Goal: Information Seeking & Learning: Check status

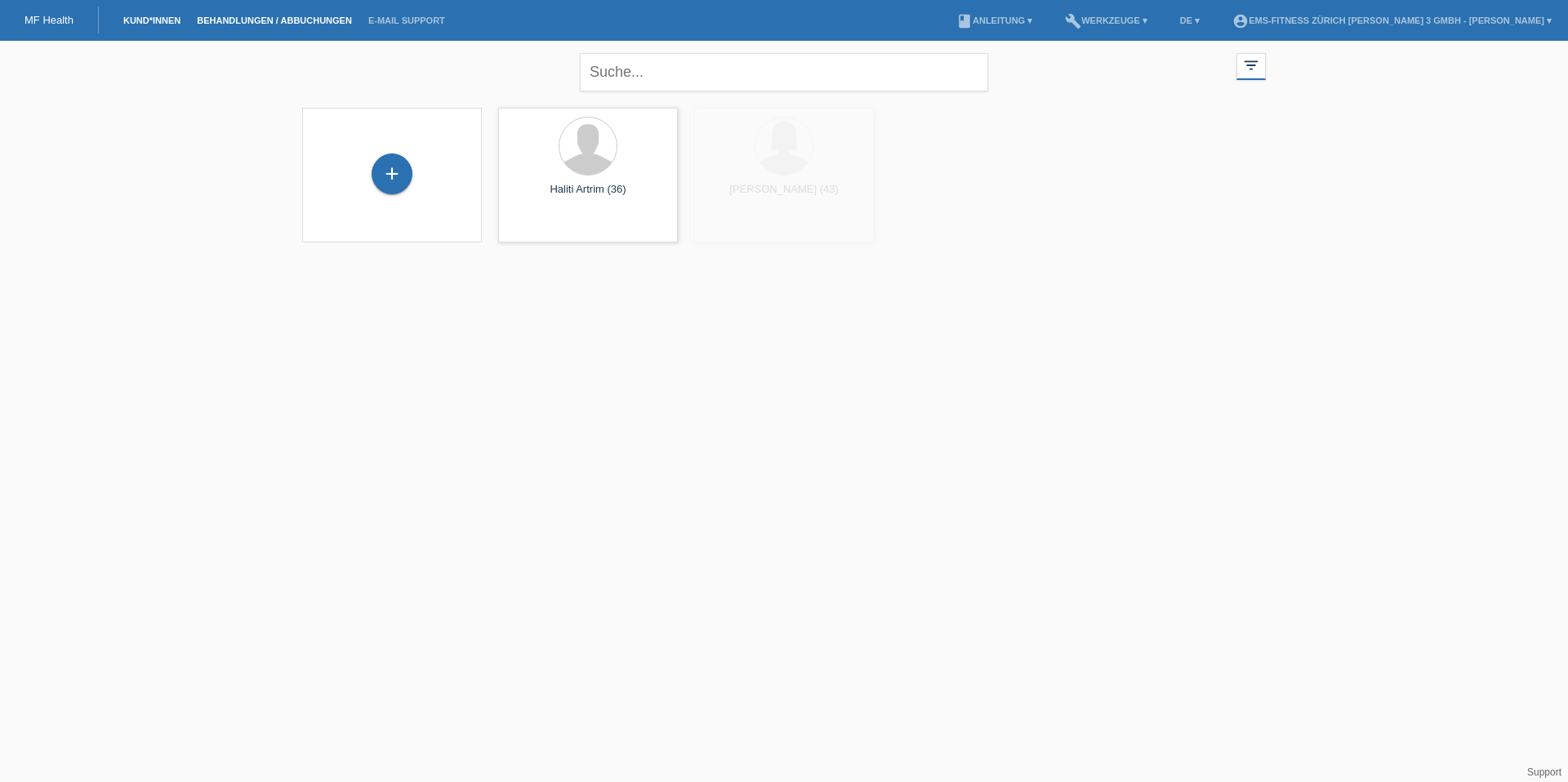
click at [302, 16] on link "Behandlungen / Abbuchungen" at bounding box center [274, 20] width 172 height 10
click at [309, 76] on input "01.08.2025" at bounding box center [342, 76] width 98 height 20
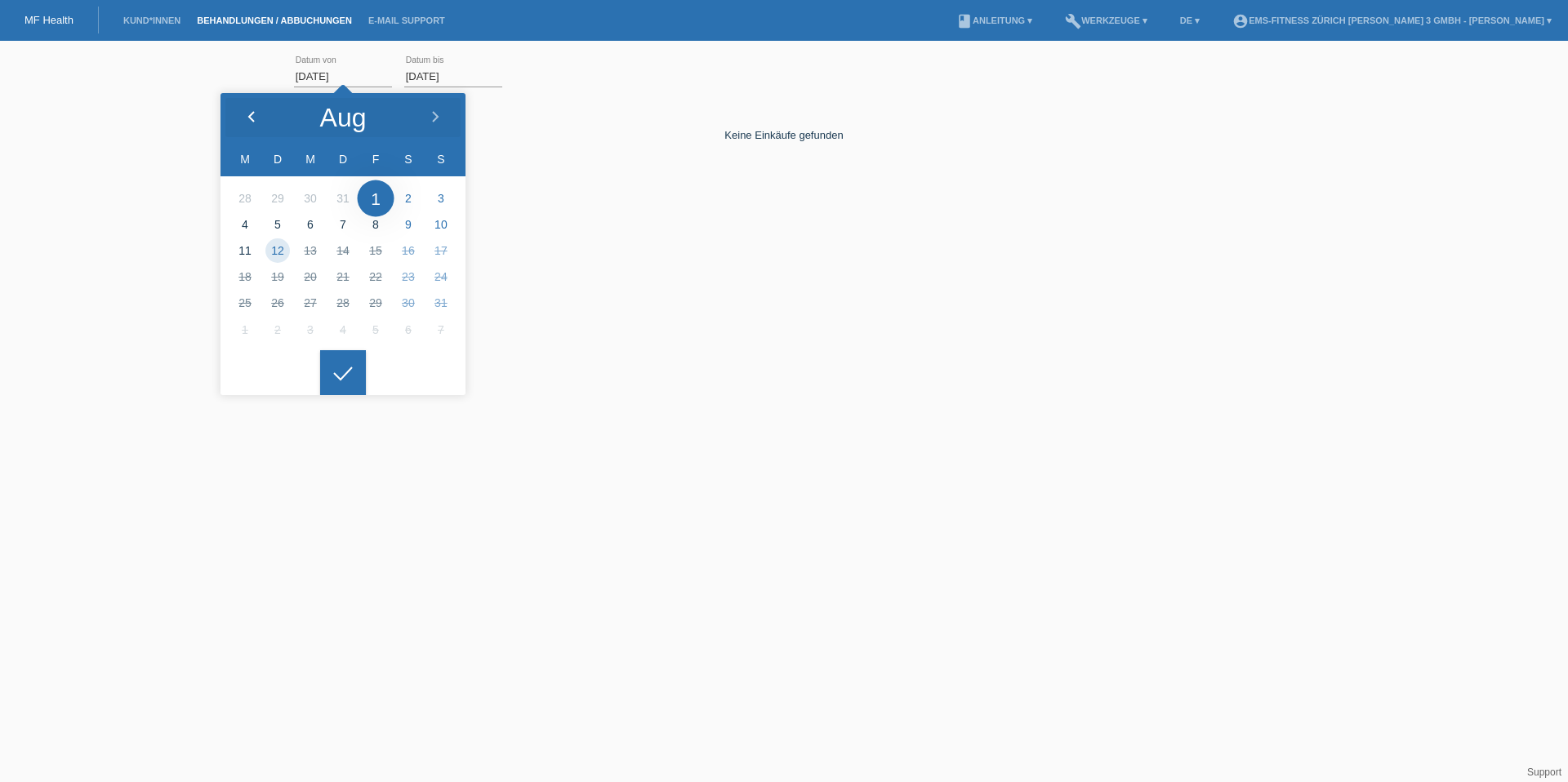
click at [252, 123] on icon at bounding box center [251, 117] width 13 height 13
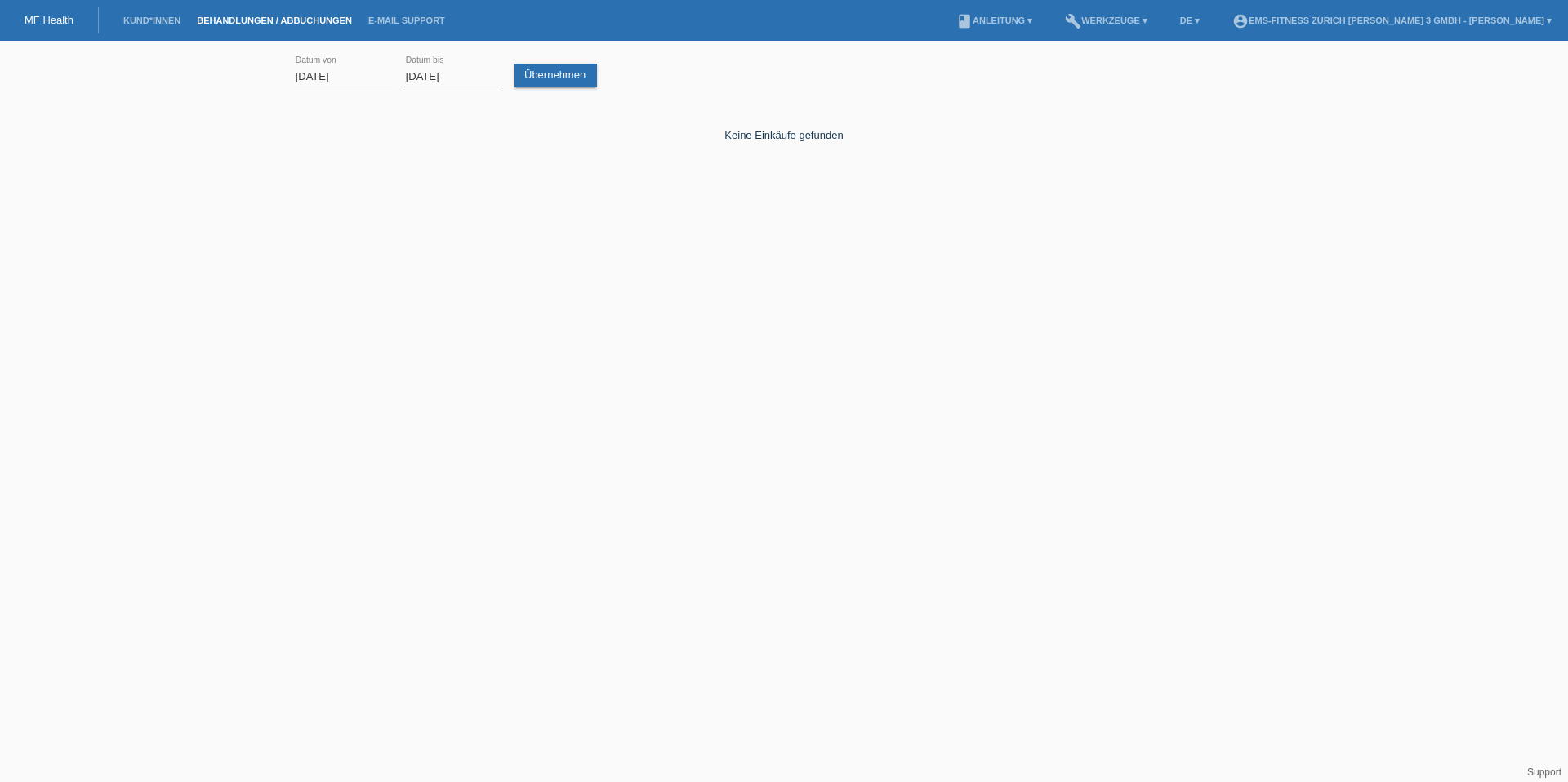
click at [336, 376] on div at bounding box center [342, 360] width 46 height 46
click at [528, 76] on link "Übernehmen" at bounding box center [555, 76] width 82 height 23
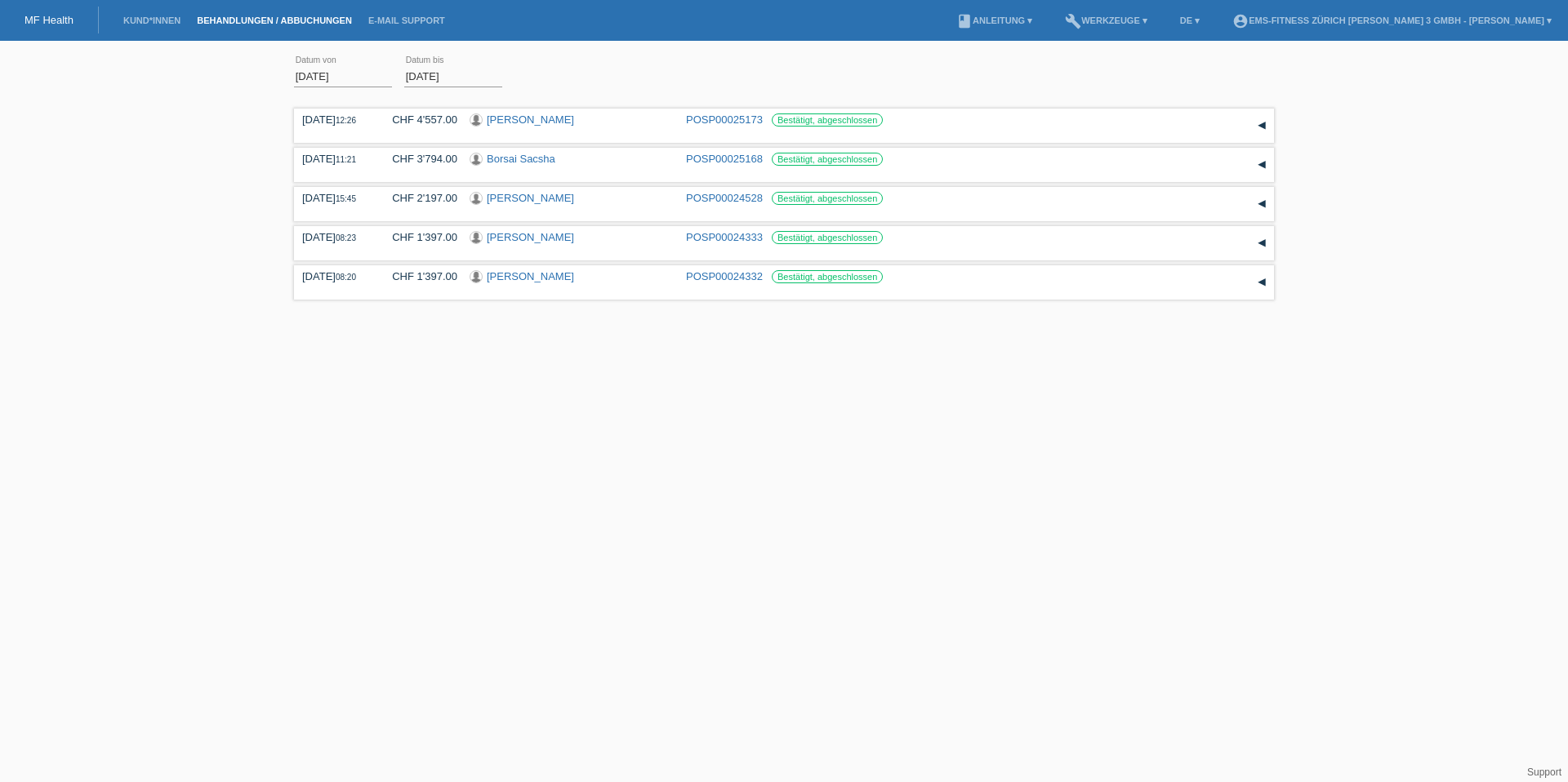
click at [329, 83] on body "MF Health Kund*innen Behandlungen / Abbuchungen E-Mail Support menu account_cir…" at bounding box center [784, 177] width 1568 height 256
click at [317, 71] on input "01.07.2025" at bounding box center [342, 76] width 98 height 20
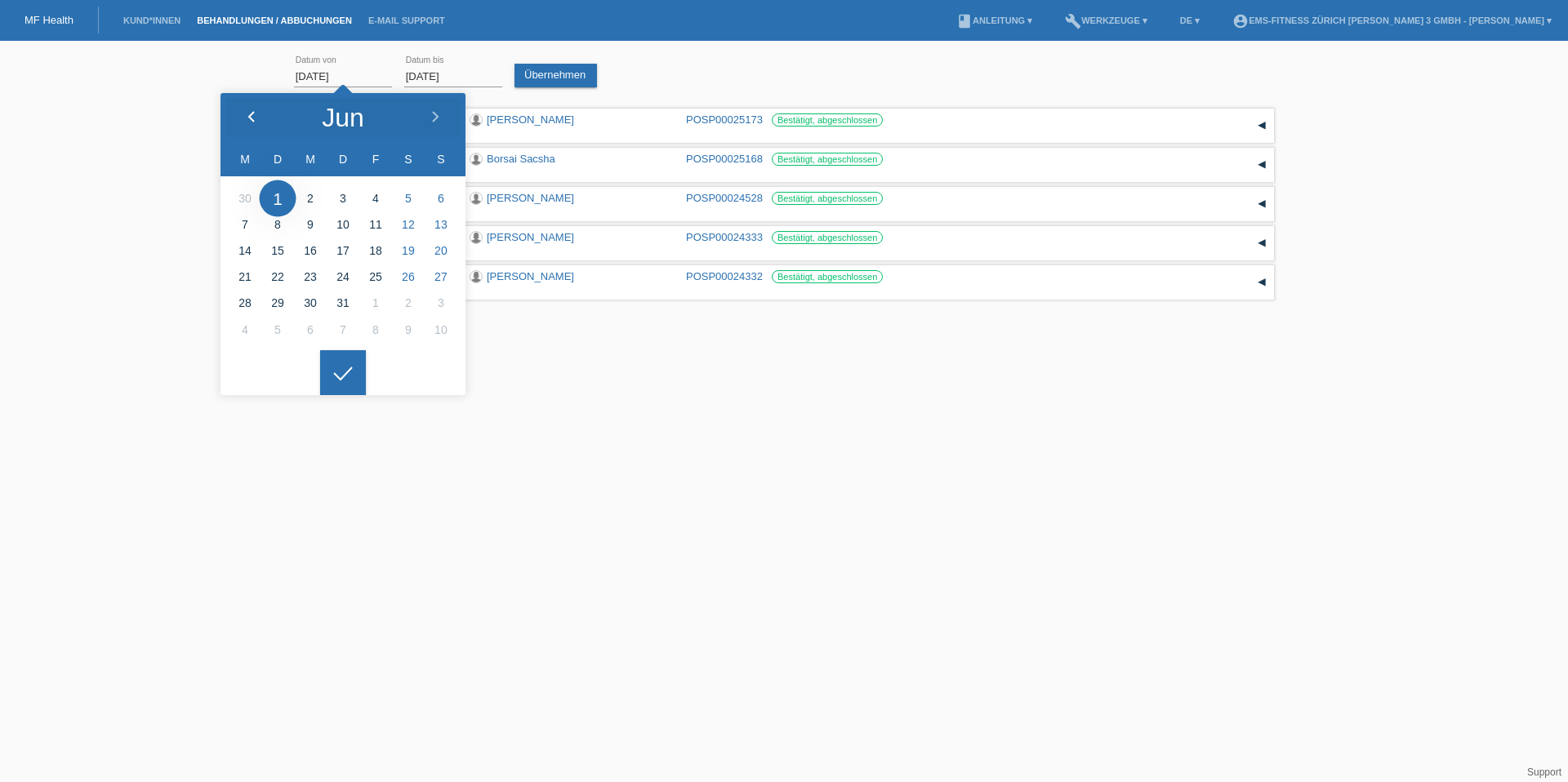
click at [250, 117] on polyline at bounding box center [251, 116] width 5 height 10
type input "01.06.2025"
click at [336, 370] on icon at bounding box center [342, 373] width 26 height 15
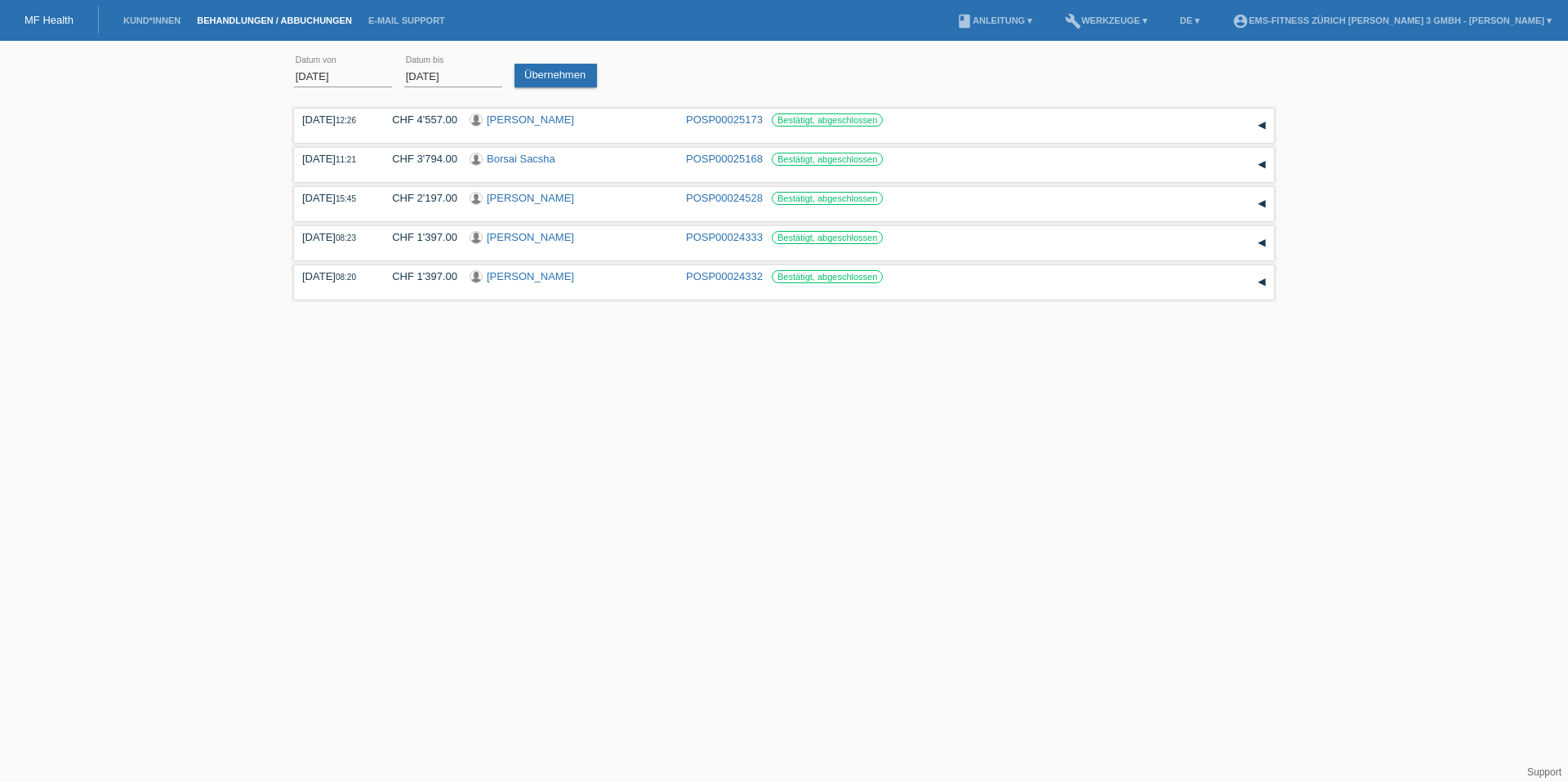
click at [439, 67] on input "12.08.2025" at bounding box center [453, 76] width 98 height 20
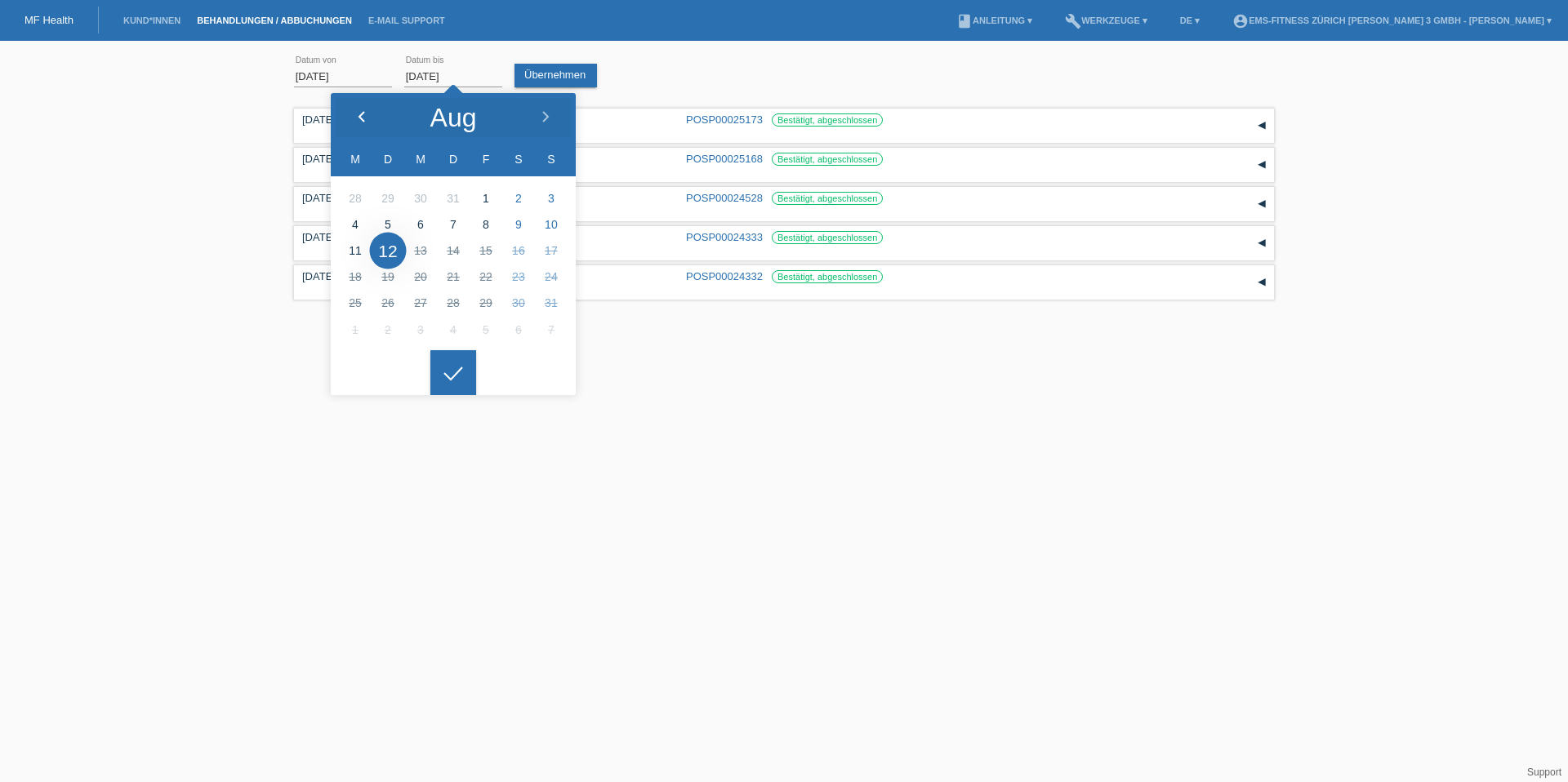
click at [376, 124] on div at bounding box center [361, 117] width 61 height 49
type input "30.06.2025"
click at [442, 354] on div at bounding box center [453, 373] width 46 height 46
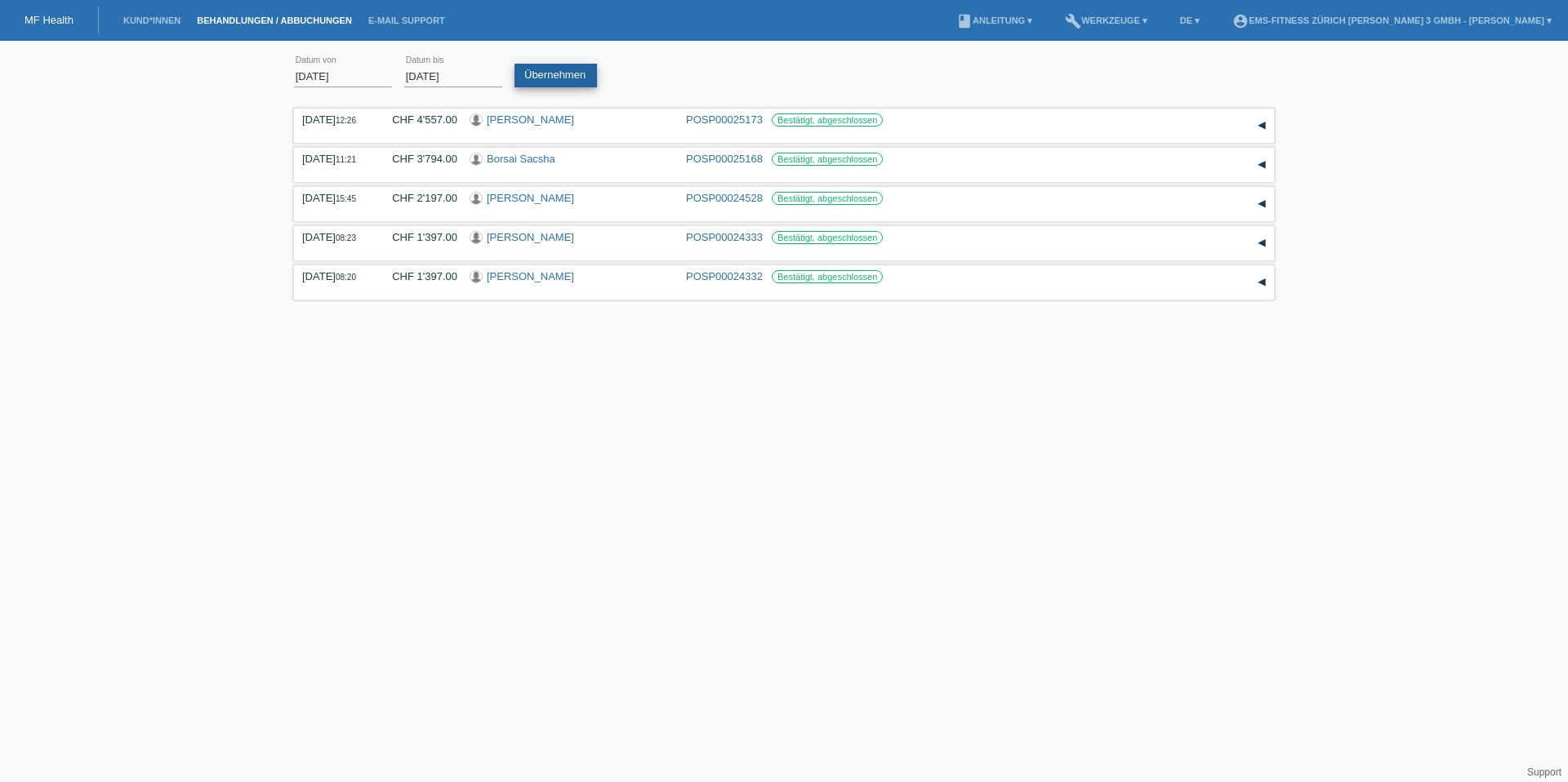
click at [549, 76] on link "Übernehmen" at bounding box center [555, 76] width 82 height 23
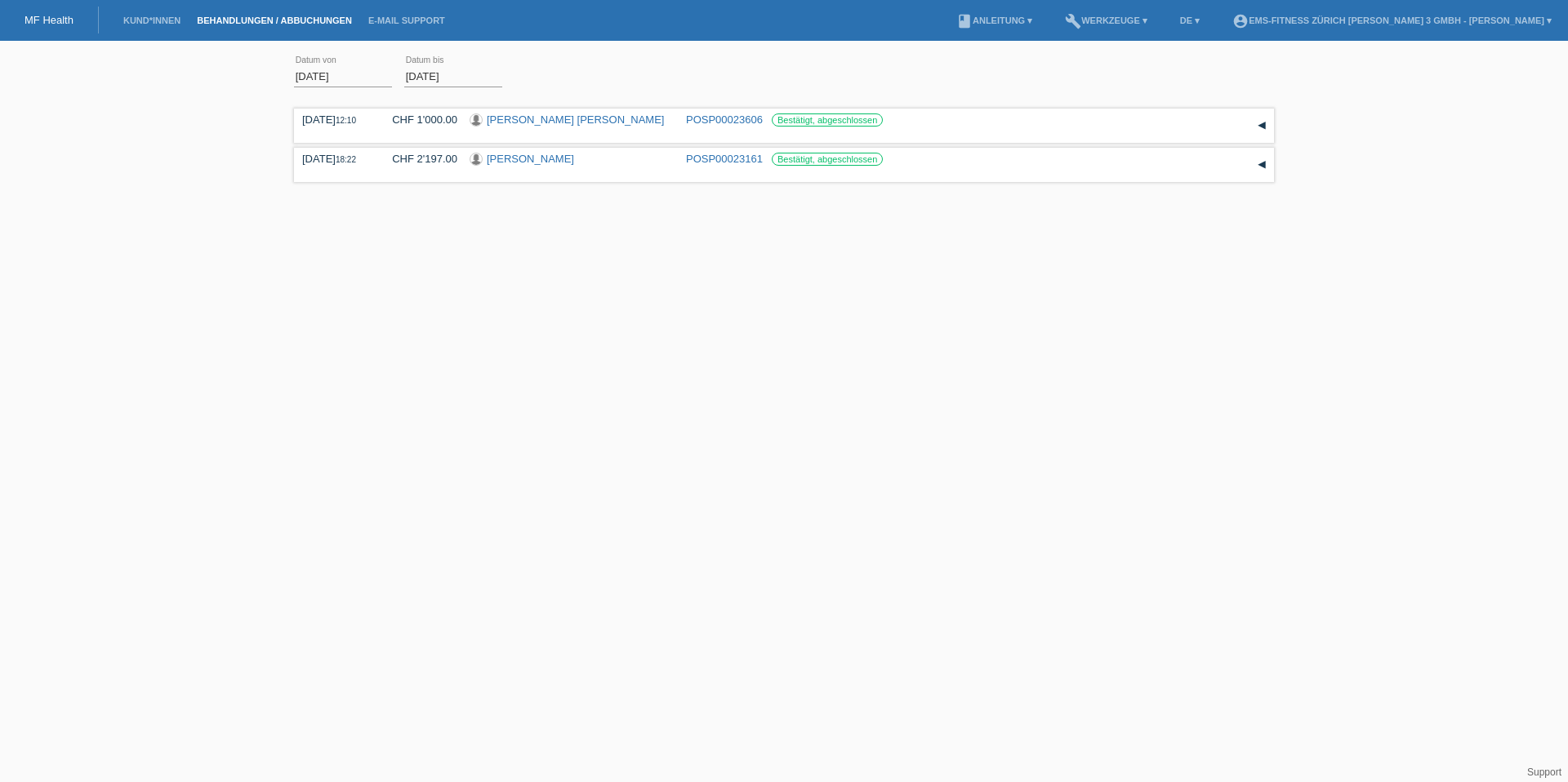
click at [315, 74] on input "01.06.2025" at bounding box center [342, 76] width 98 height 20
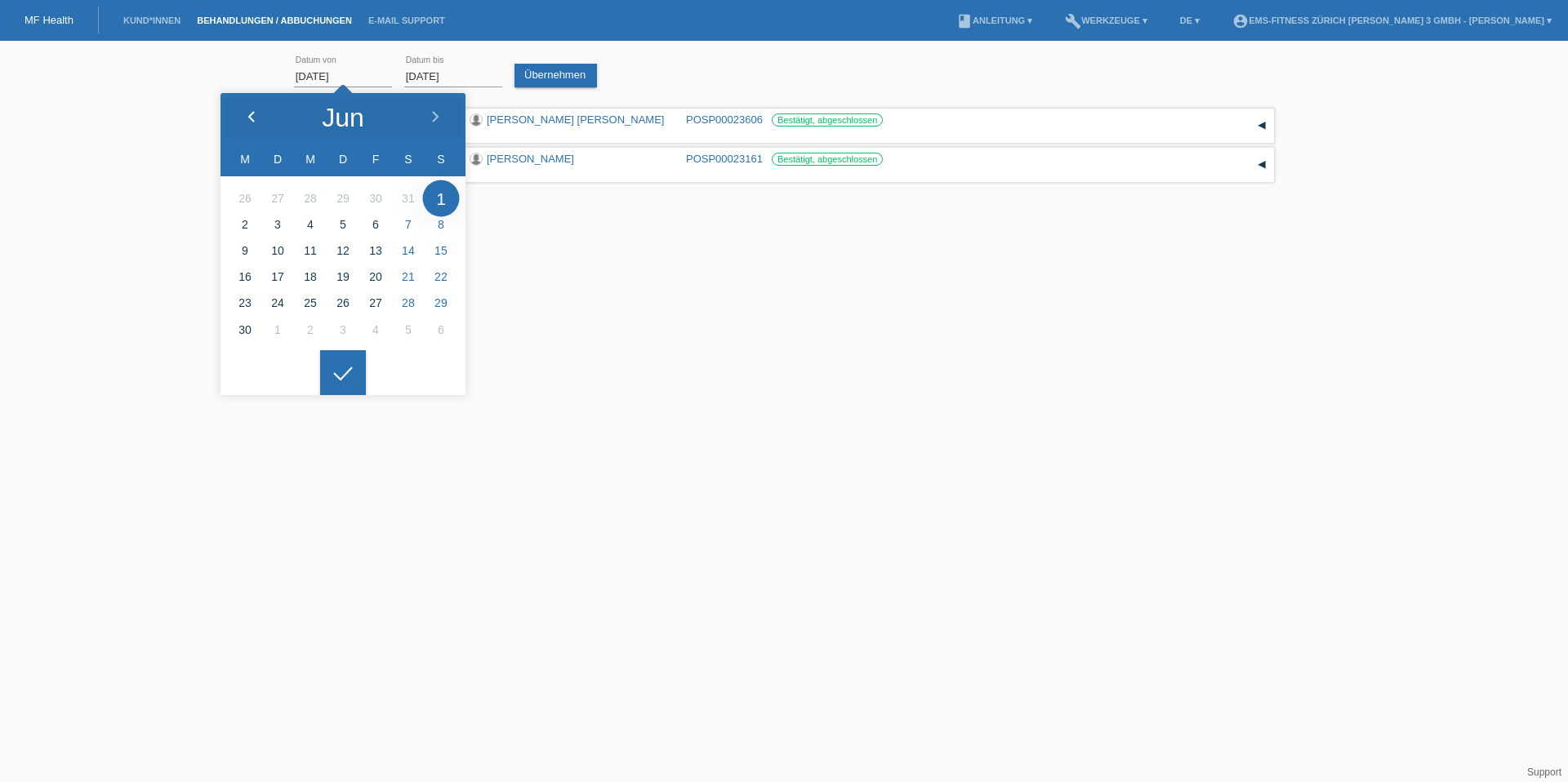
click at [248, 120] on icon at bounding box center [251, 117] width 13 height 13
type input "01.05.2025"
click at [334, 380] on div at bounding box center [342, 373] width 46 height 46
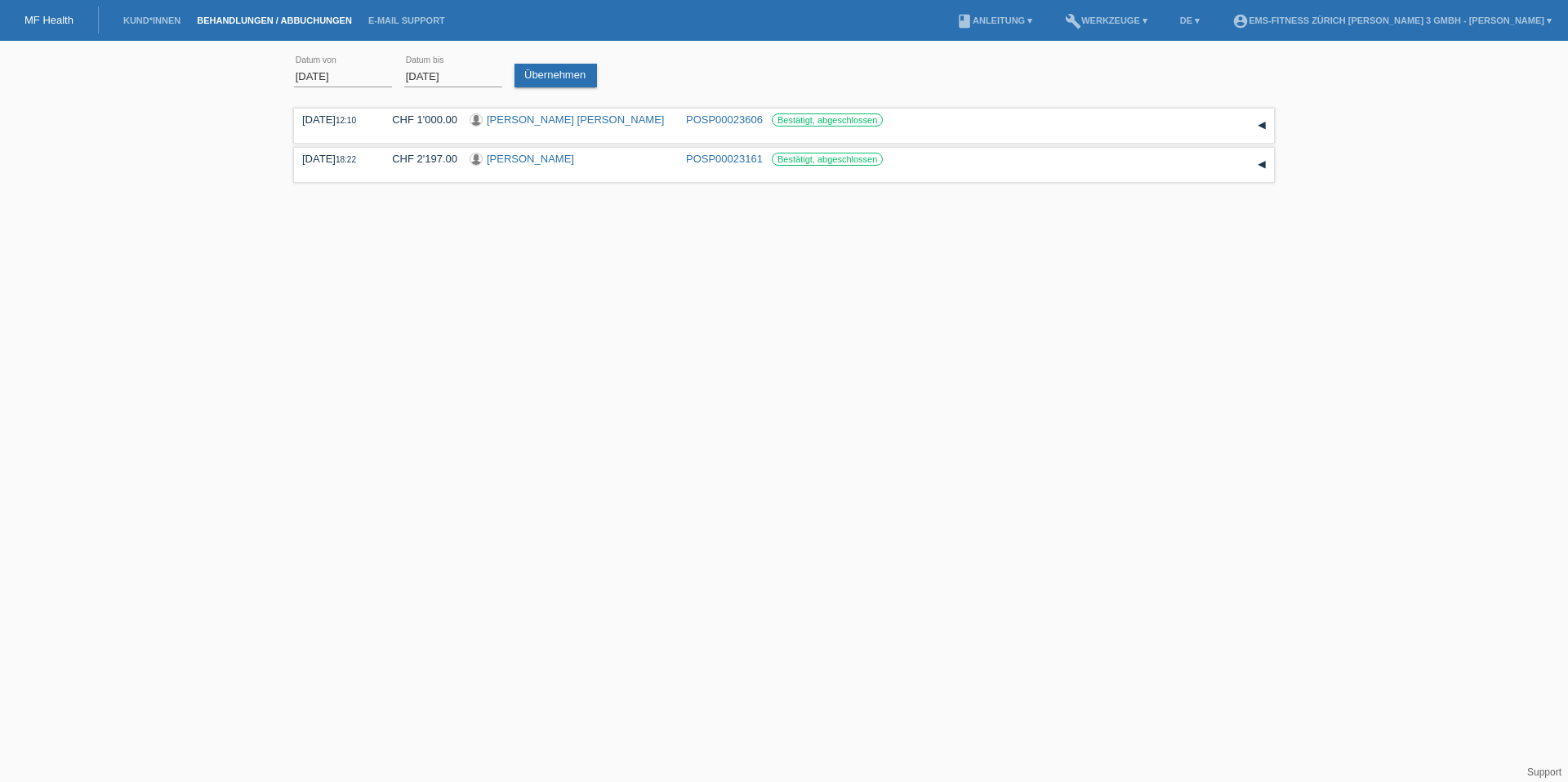
click at [444, 71] on input "30.06.2025" at bounding box center [453, 76] width 98 height 20
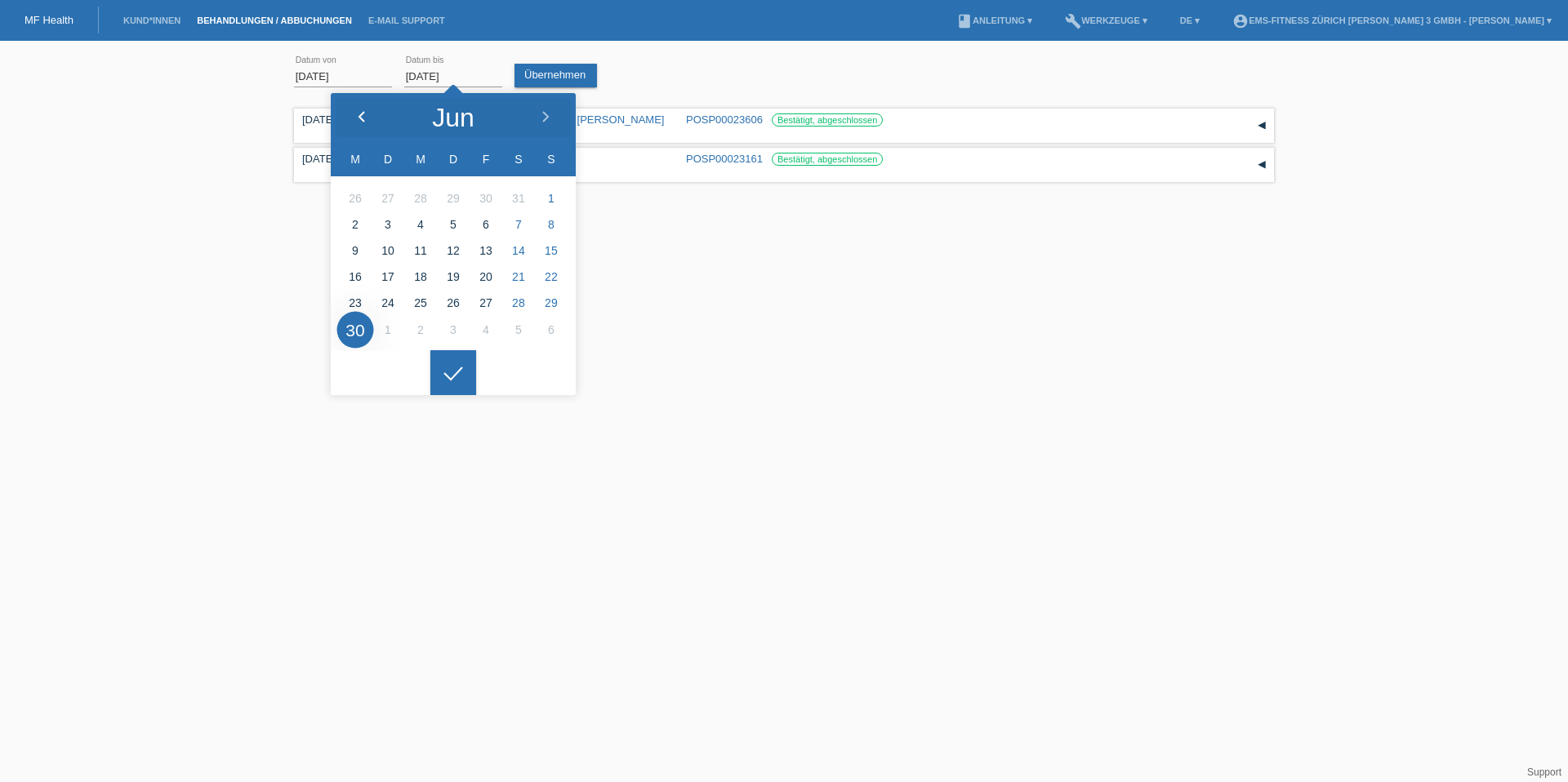
click at [362, 115] on icon at bounding box center [361, 117] width 13 height 13
type input "30.05.2025"
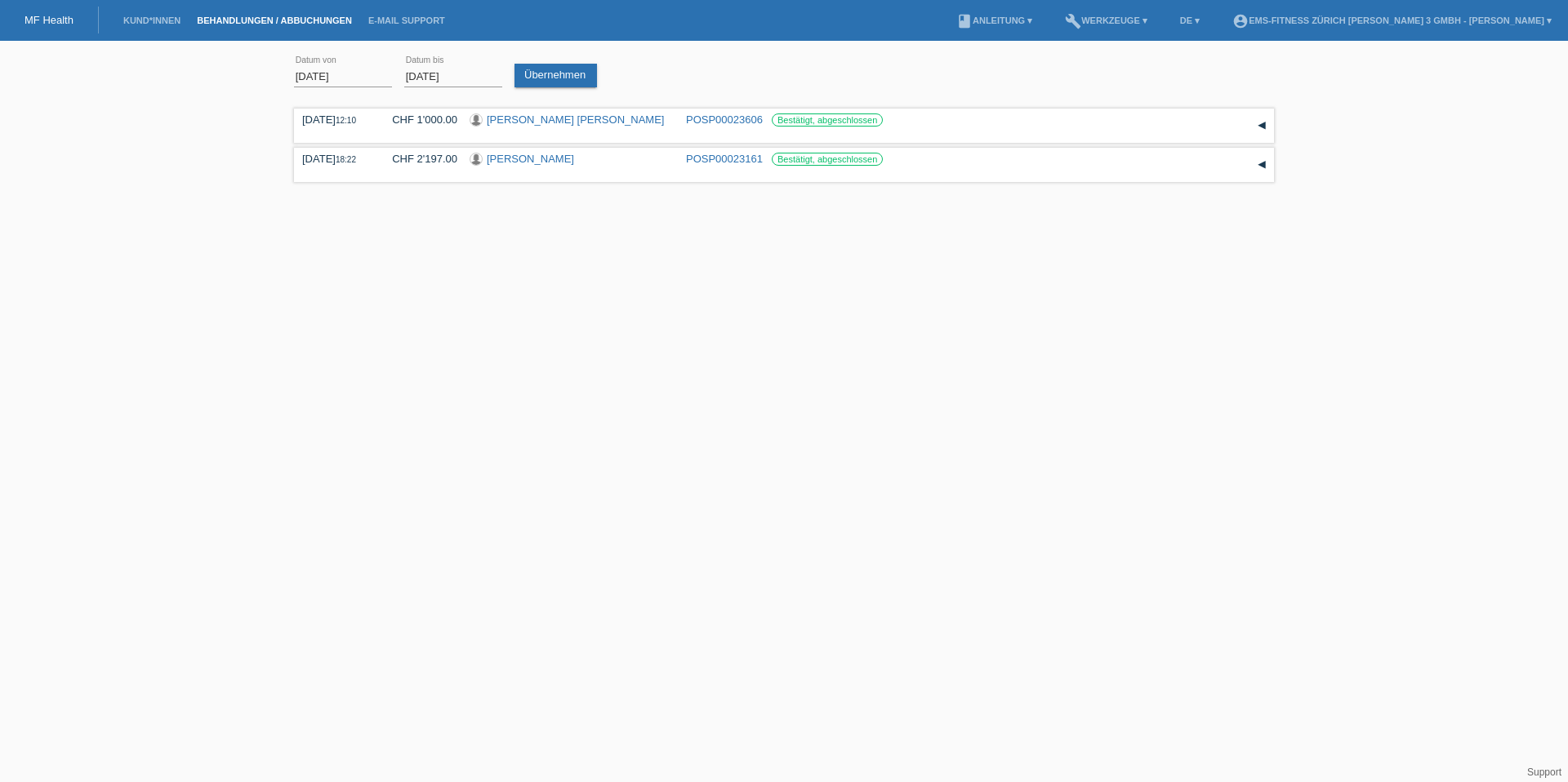
click at [445, 368] on icon at bounding box center [453, 360] width 26 height 15
click at [533, 77] on link "Übernehmen" at bounding box center [555, 76] width 82 height 23
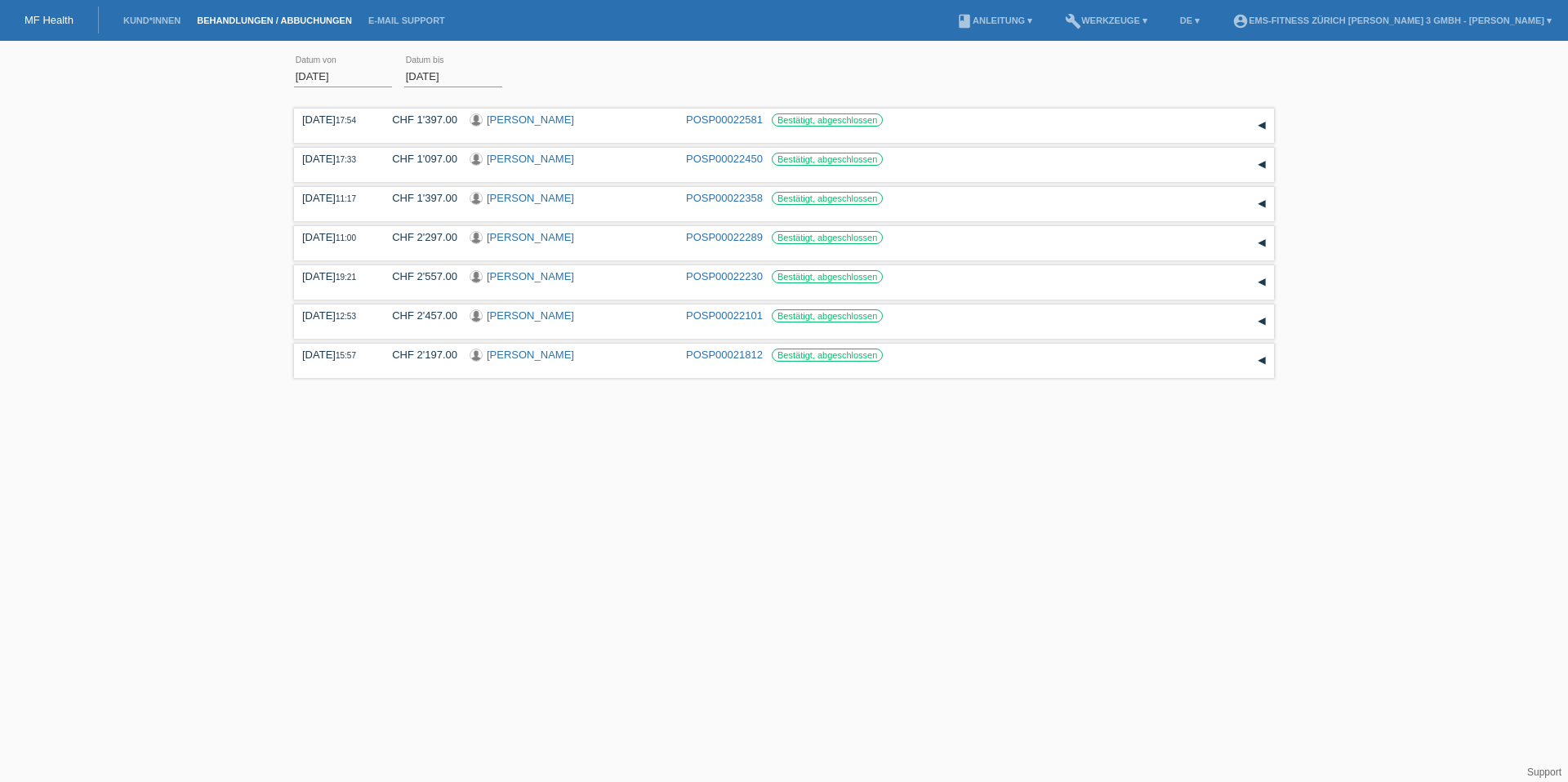
click at [1389, 47] on html "MF Health Kund*innen Behandlungen / Abbuchungen E-Mail Support menu account_cir…" at bounding box center [784, 191] width 1568 height 383
click at [1383, 26] on li "account_circle EMS-Fitness Zürich Kreis 3 GmbH - Artin Murati ▾" at bounding box center [1392, 20] width 335 height 42
click at [1343, 27] on li "account_circle EMS-Fitness Zürich Kreis 3 GmbH - Artin Murati ▾" at bounding box center [1392, 20] width 335 height 42
click at [1404, 17] on link "account_circle EMS-Fitness Zürich Kreis 3 GmbH - Artin Murati ▾" at bounding box center [1392, 20] width 335 height 10
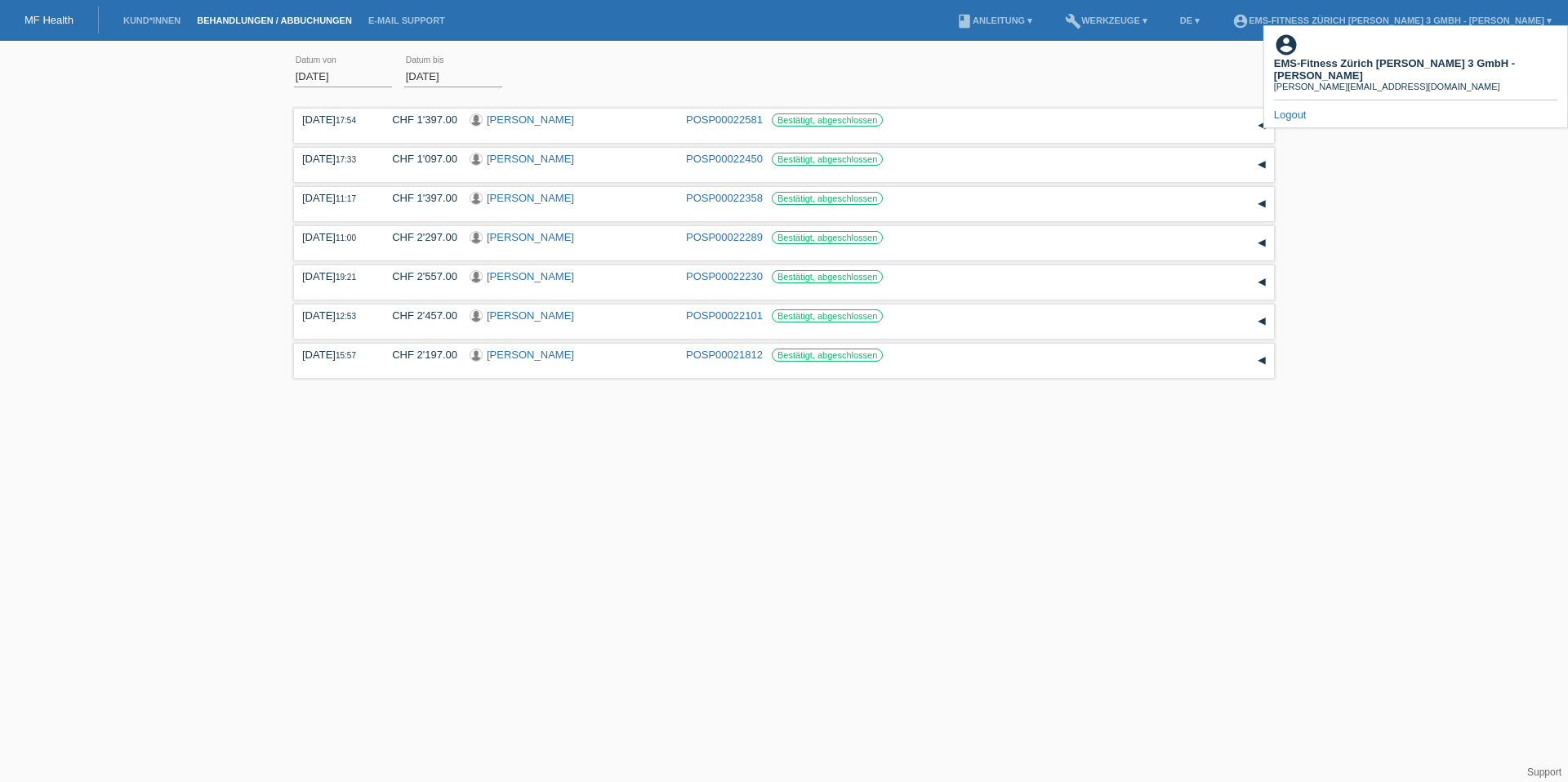
click at [1291, 109] on link "Logout" at bounding box center [1291, 114] width 33 height 13
